Goal: Transaction & Acquisition: Purchase product/service

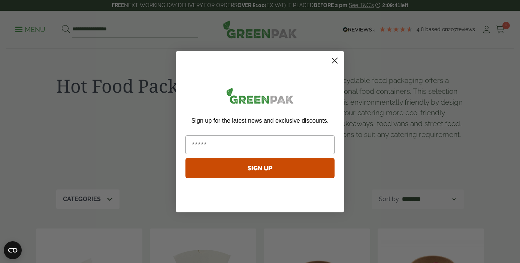
click at [333, 58] on circle "Close dialog" at bounding box center [334, 60] width 12 height 12
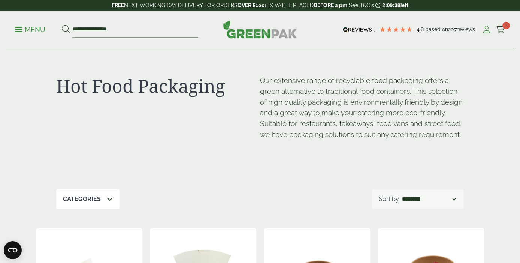
click at [488, 28] on icon at bounding box center [486, 29] width 9 height 7
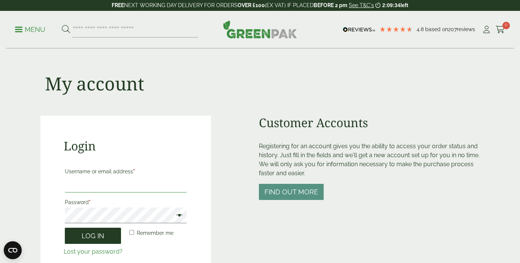
type input "**********"
click at [103, 234] on button "Log in" at bounding box center [93, 235] width 56 height 16
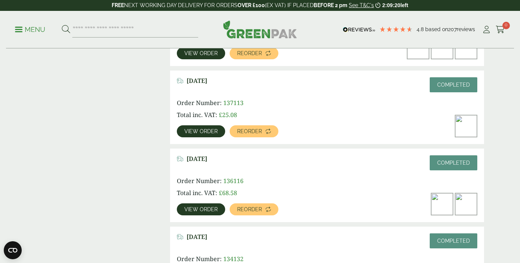
scroll to position [321, 0]
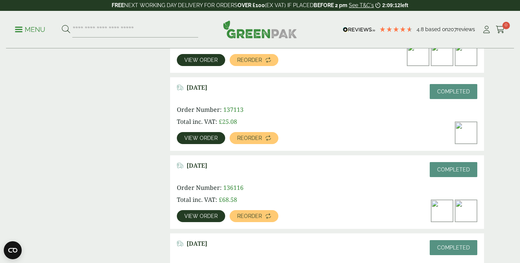
click at [209, 137] on span "View order" at bounding box center [200, 137] width 33 height 5
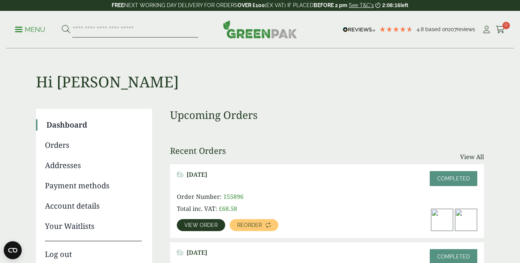
click at [146, 27] on input "search" at bounding box center [135, 30] width 126 height 16
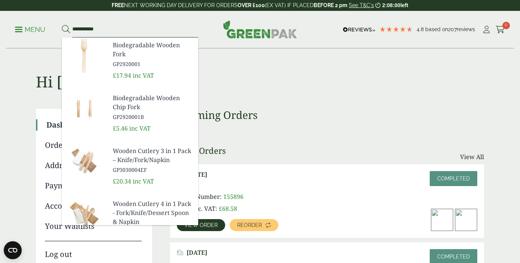
type input "**********"
click at [125, 53] on span "Biodegradable Wooden Fork" at bounding box center [152, 49] width 79 height 18
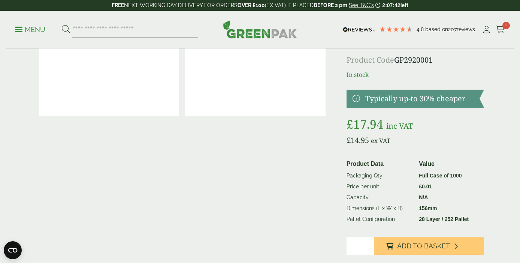
scroll to position [53, 0]
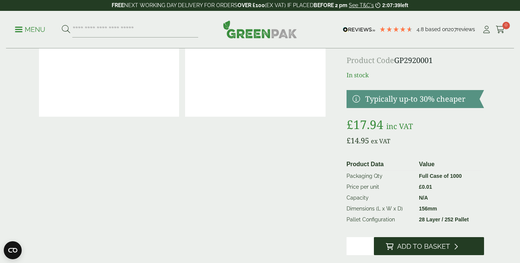
click at [422, 245] on span "Add to Basket" at bounding box center [423, 246] width 53 height 8
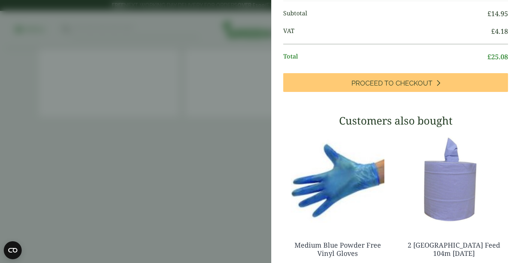
scroll to position [0, 0]
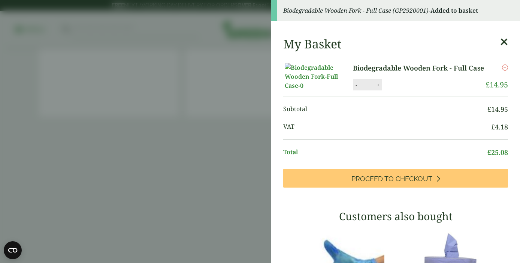
click at [504, 42] on icon at bounding box center [504, 42] width 8 height 10
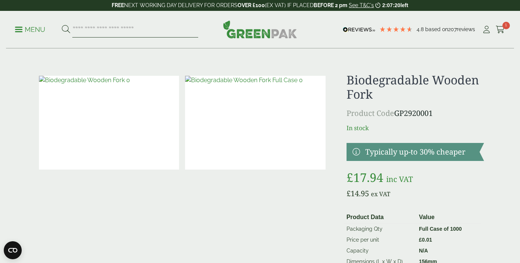
click at [143, 31] on input "search" at bounding box center [135, 30] width 126 height 16
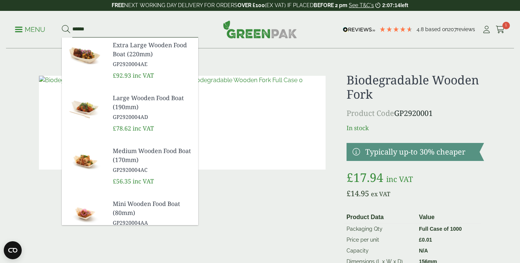
type input "******"
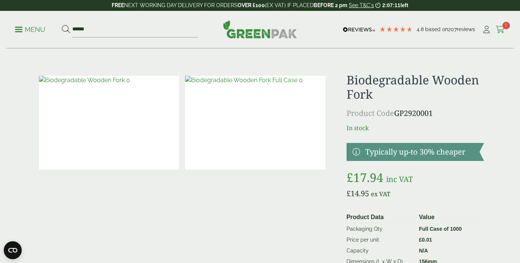
click at [502, 26] on span "1" at bounding box center [505, 25] width 7 height 7
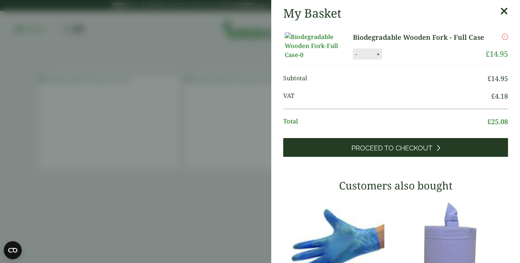
click at [413, 152] on span "Proceed to Checkout" at bounding box center [391, 148] width 81 height 8
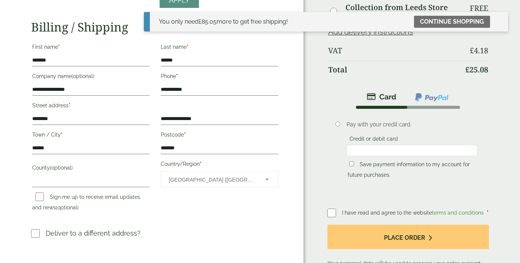
scroll to position [126, 0]
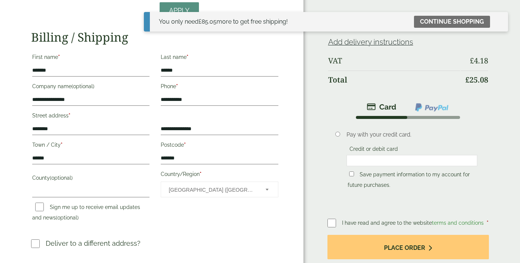
click at [329, 167] on li "Pay with your credit card. Credit or debit card Save payment information to my …" at bounding box center [407, 163] width 161 height 89
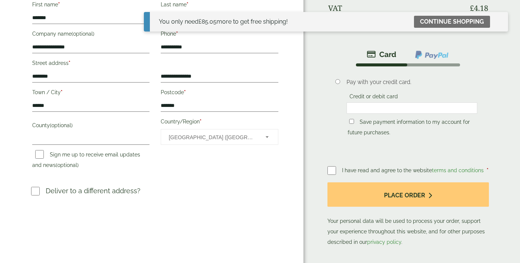
scroll to position [179, 0]
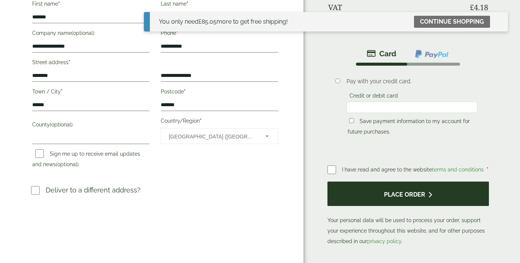
click at [389, 194] on button "Place order" at bounding box center [407, 193] width 161 height 24
click at [395, 189] on button "Place order" at bounding box center [407, 193] width 161 height 24
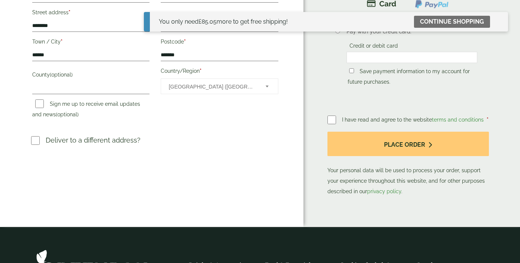
scroll to position [230, 0]
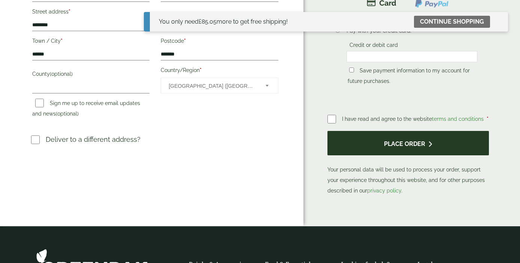
click at [393, 142] on button "Place order" at bounding box center [407, 143] width 161 height 24
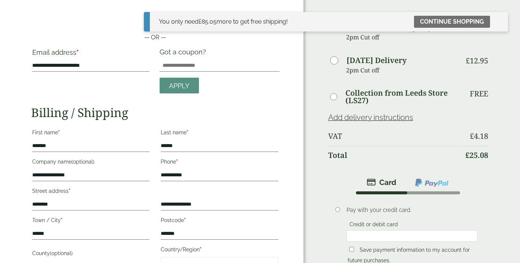
scroll to position [0, 0]
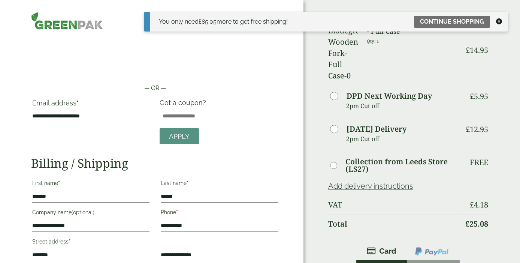
click at [134, 35] on div "**********" at bounding box center [151, 236] width 303 height 473
click at [318, 48] on div "Order Summary Item Ammount Biodegradable Wooden Fork - Full Case Qty: 1 £ 14.95…" at bounding box center [411, 236] width 216 height 473
click at [498, 21] on icon at bounding box center [499, 21] width 6 height 6
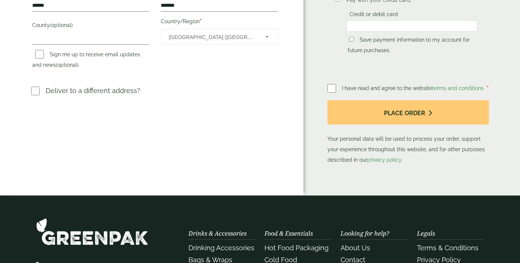
scroll to position [284, 0]
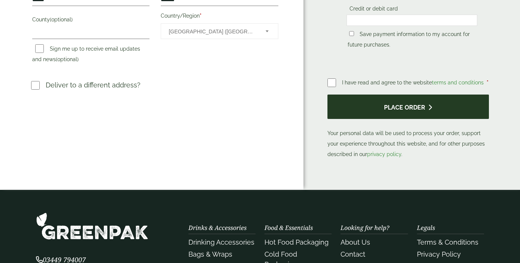
click at [385, 94] on button "Place order" at bounding box center [407, 106] width 161 height 24
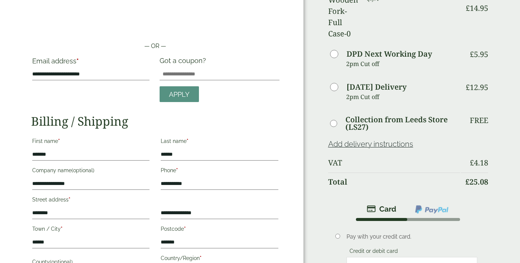
scroll to position [43, 0]
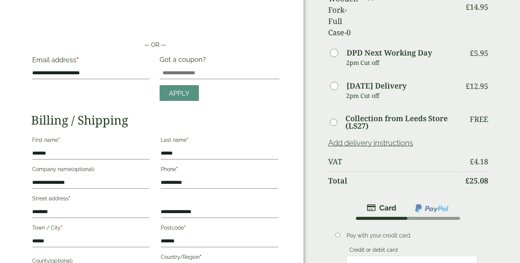
click at [364, 138] on link "Add delivery instructions" at bounding box center [370, 142] width 85 height 9
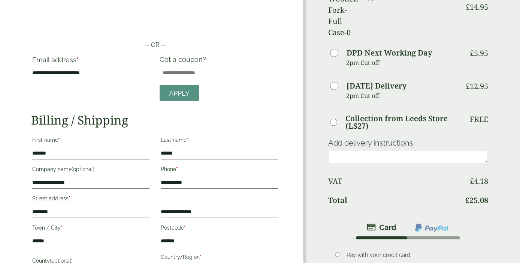
click at [318, 110] on div "Order Summary Item Ammount Biodegradable Wooden Fork - Full Case Qty: 1 £ 14.95…" at bounding box center [411, 203] width 216 height 492
click at [389, 172] on th "VAT" at bounding box center [394, 181] width 132 height 18
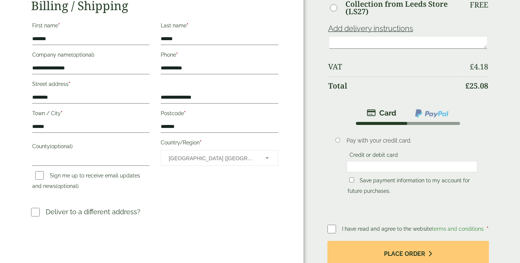
scroll to position [159, 0]
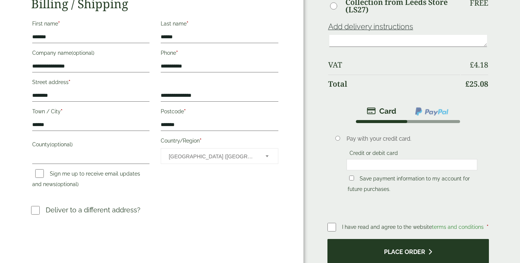
click at [419, 239] on button "Place order" at bounding box center [407, 251] width 161 height 24
